Goal: Information Seeking & Learning: Learn about a topic

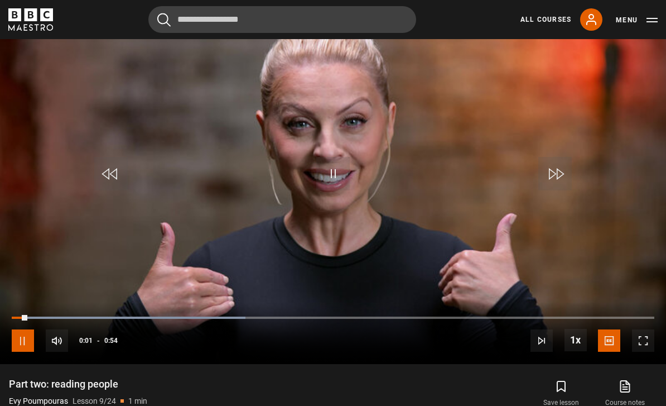
scroll to position [500, 0]
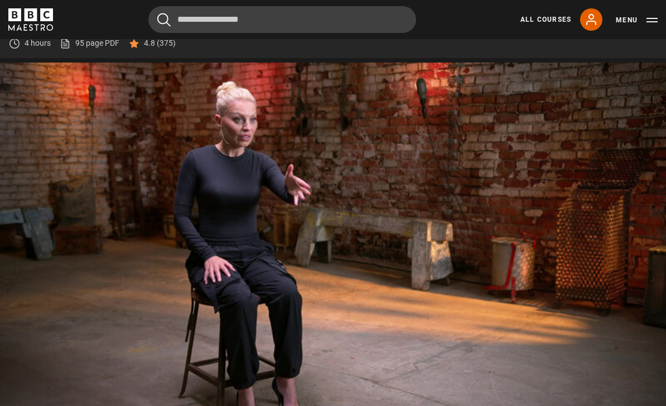
scroll to position [508, 0]
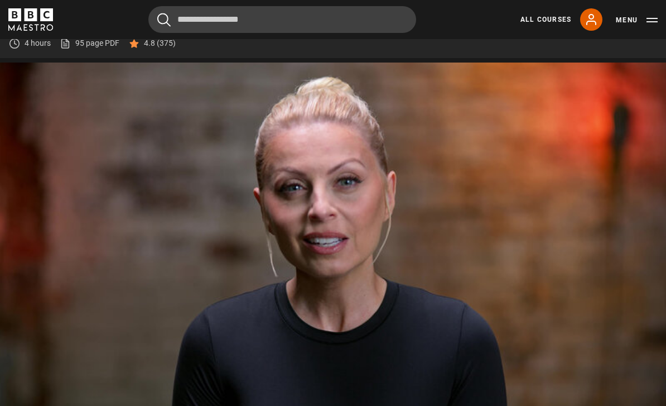
scroll to position [508, 0]
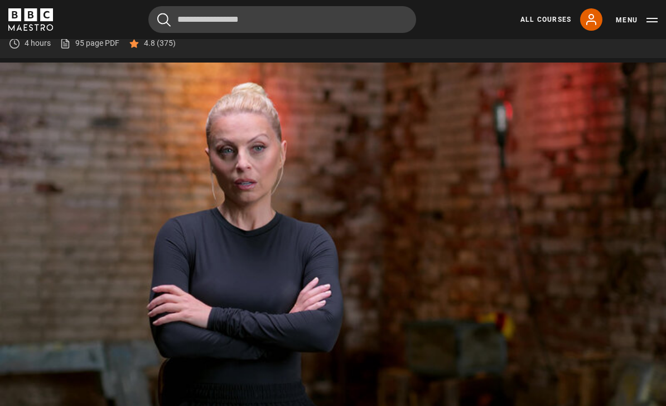
scroll to position [508, 0]
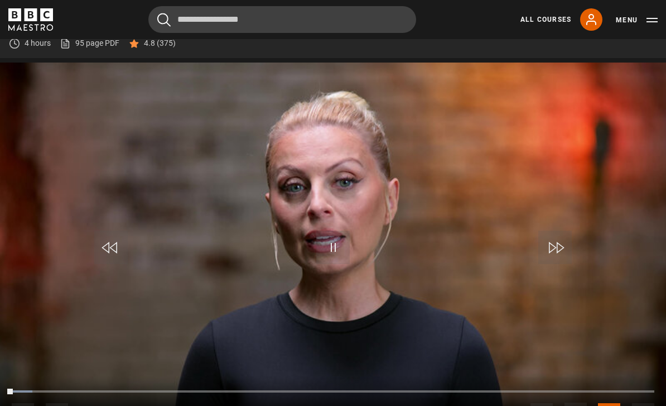
scroll to position [508, 0]
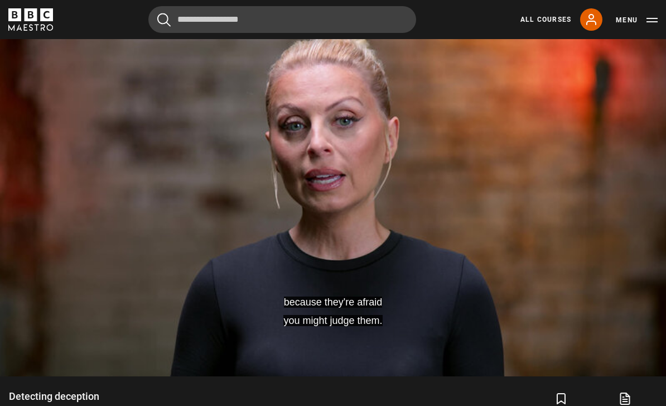
click at [371, 244] on video-js "because they're afraid you might judge them. Video Player is loading. Play Less…" at bounding box center [333, 188] width 666 height 375
click at [395, 200] on video-js "when somebody is being deceitful or when there's an issue. Video Player is load…" at bounding box center [333, 188] width 666 height 375
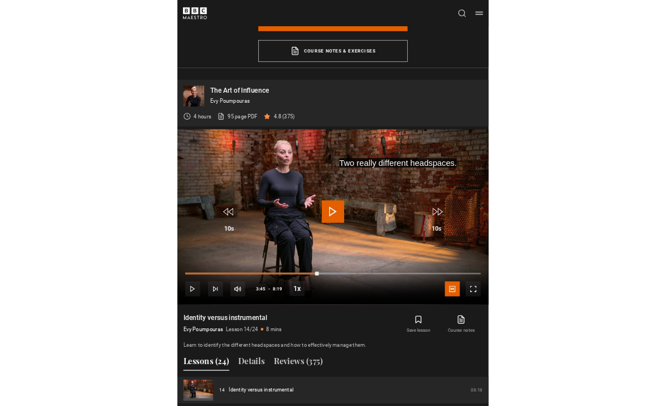
scroll to position [508, 0]
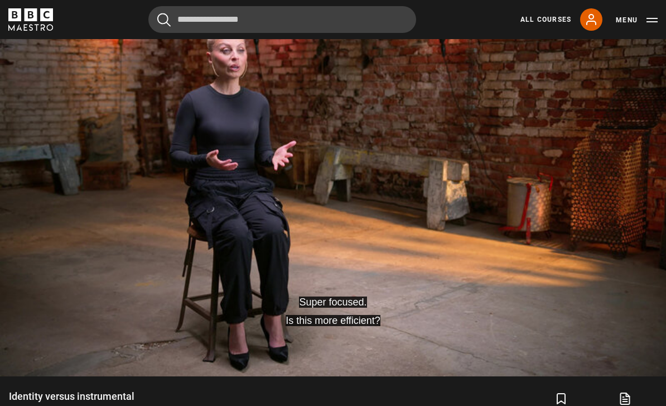
click at [420, 320] on video-js "Super focused. Is this more efficient? Video Player is loading. Play Lesson Ide…" at bounding box center [333, 188] width 666 height 375
